Goal: Task Accomplishment & Management: Manage account settings

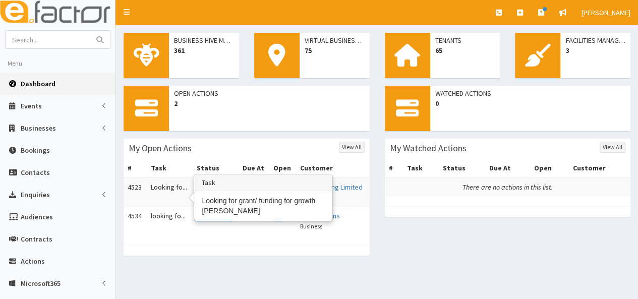
click at [160, 188] on td "Looking fo..." at bounding box center [170, 191] width 46 height 29
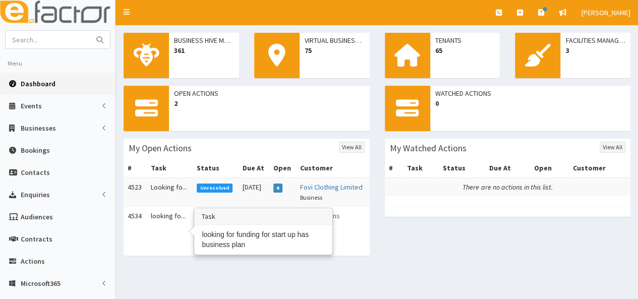
click at [164, 225] on td "looking fo..." at bounding box center [170, 221] width 46 height 29
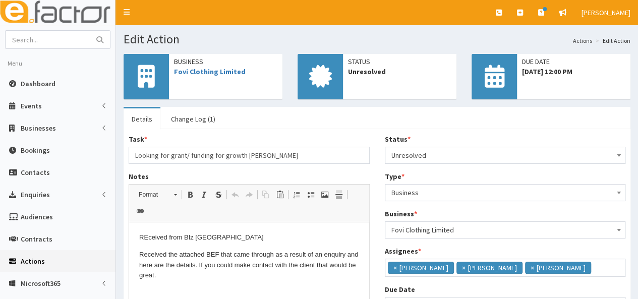
scroll to position [7, 0]
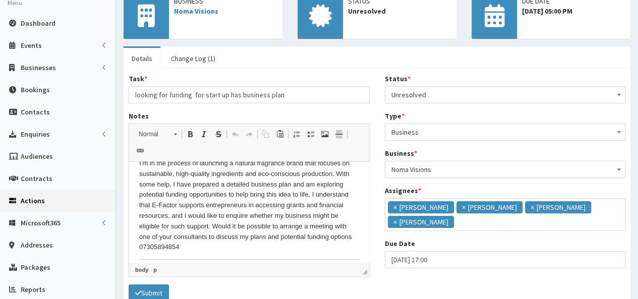
scroll to position [37, 0]
